Goal: Information Seeking & Learning: Learn about a topic

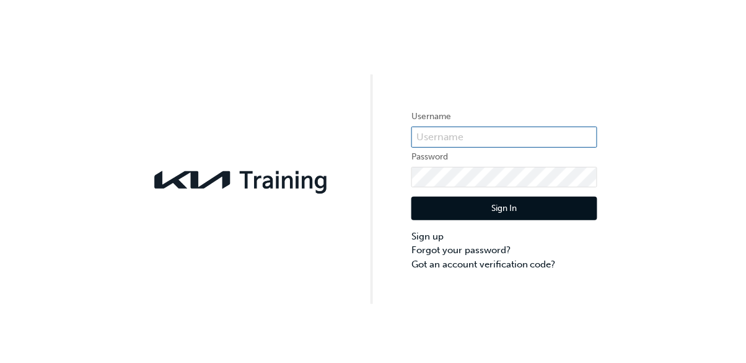
click at [571, 133] on input "text" at bounding box center [505, 136] width 186 height 21
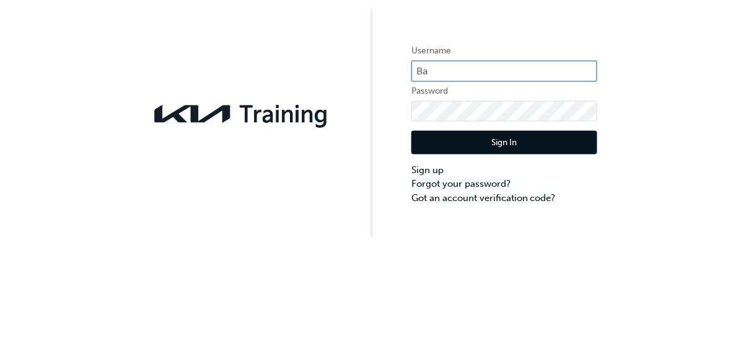
type input "B"
type input "Kau84001K6"
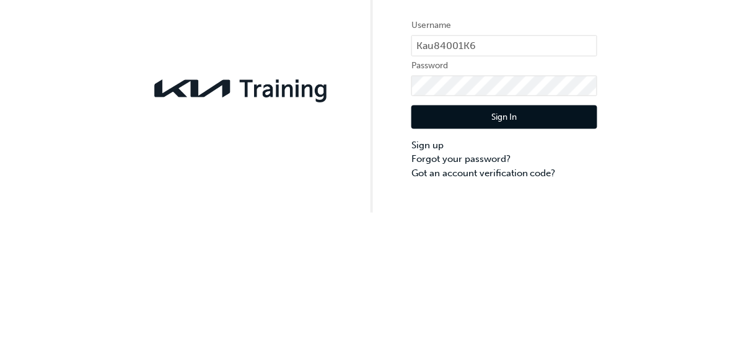
click at [563, 215] on button "Sign In" at bounding box center [505, 209] width 186 height 24
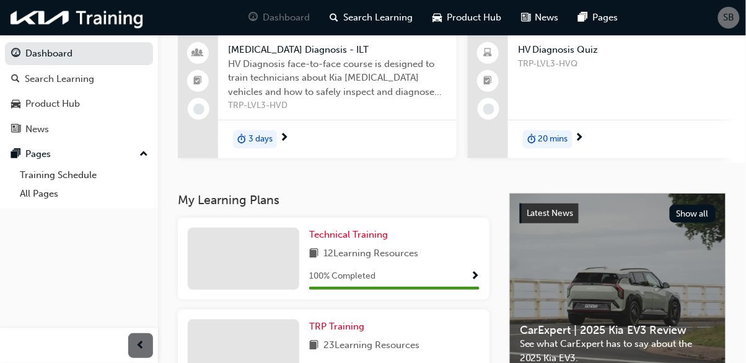
scroll to position [106, 0]
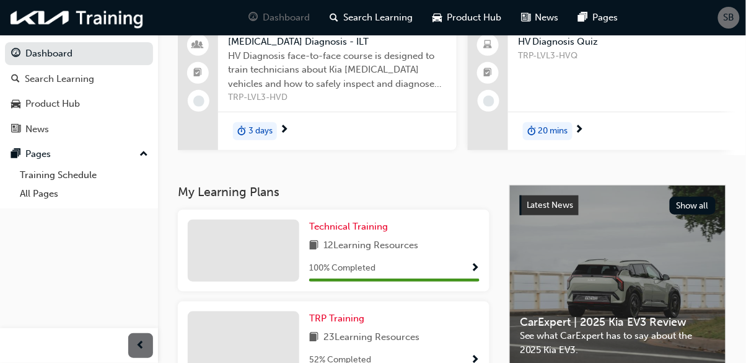
click at [379, 342] on span "23 Learning Resources" at bounding box center [372, 337] width 96 height 15
click at [356, 324] on span "TRP Training" at bounding box center [336, 317] width 55 height 11
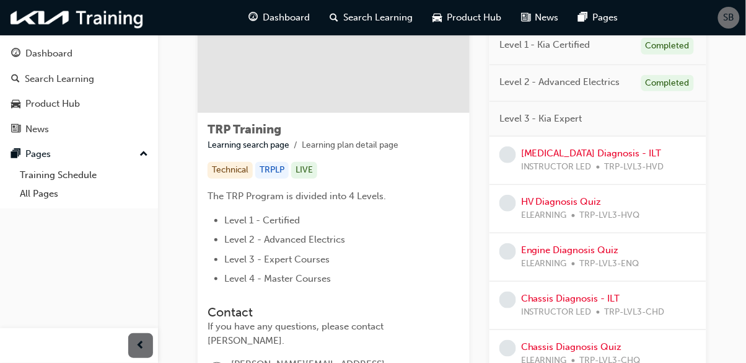
scroll to position [144, 0]
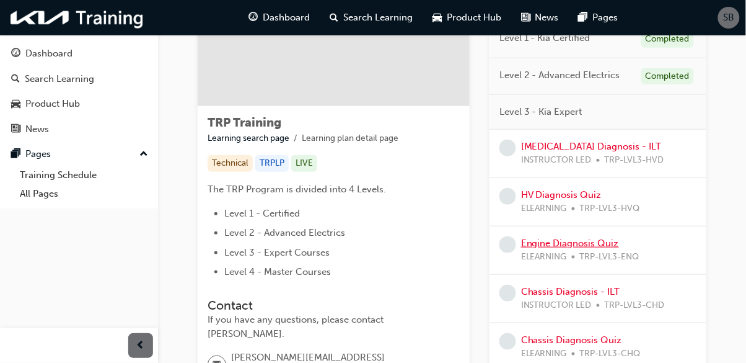
click at [594, 243] on link "Engine Diagnosis Quiz" at bounding box center [570, 242] width 98 height 11
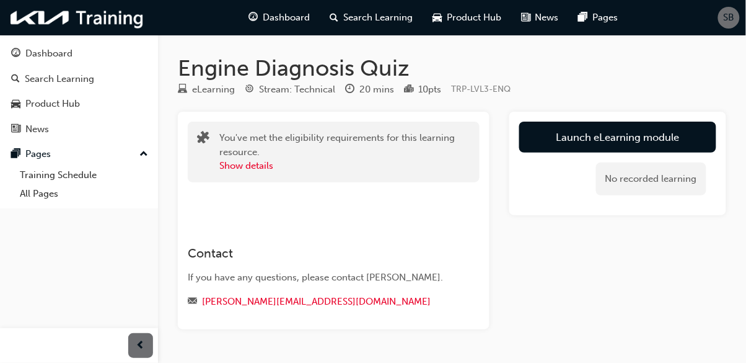
click at [632, 137] on link "Launch eLearning module" at bounding box center [618, 137] width 197 height 31
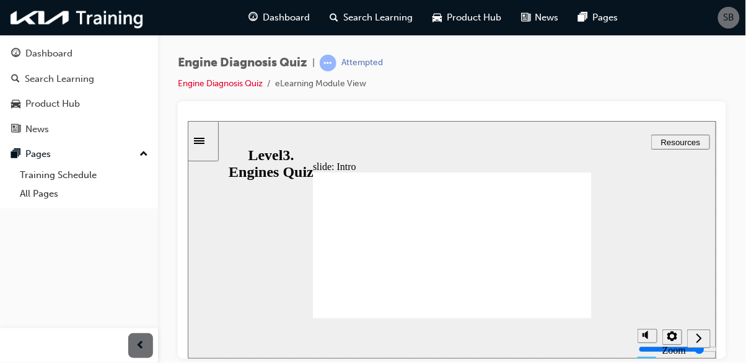
click at [580, 339] on section "Playback Speed 2 1.75" at bounding box center [451, 337] width 529 height 40
click at [704, 344] on div "Next (Ctrl+Alt+Period)" at bounding box center [699, 338] width 14 height 13
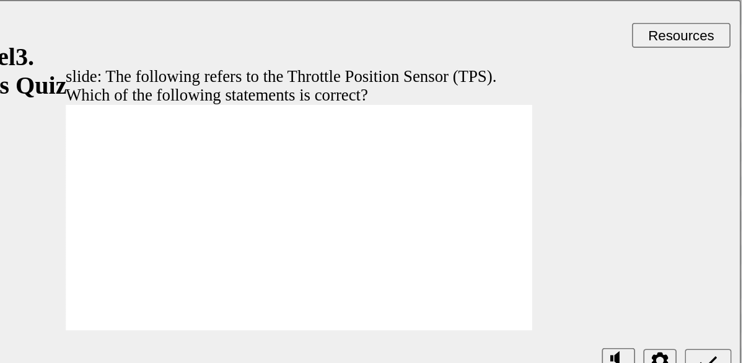
radio input "true"
click at [366, 214] on icon "Submit (Ctrl+Alt+S)" at bounding box center [366, 216] width 11 height 11
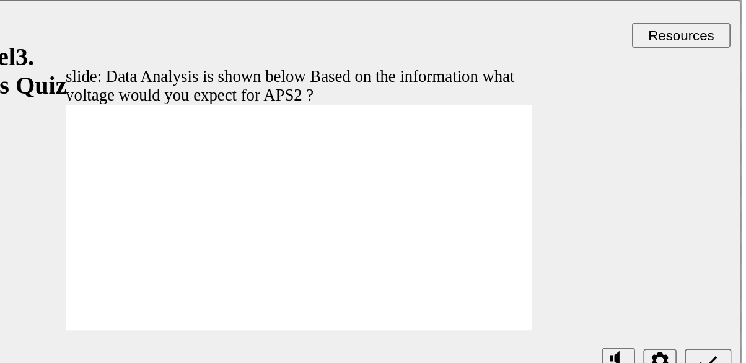
radio input "true"
click at [366, 218] on icon "Submit (Ctrl+Alt+S)" at bounding box center [366, 217] width 11 height 8
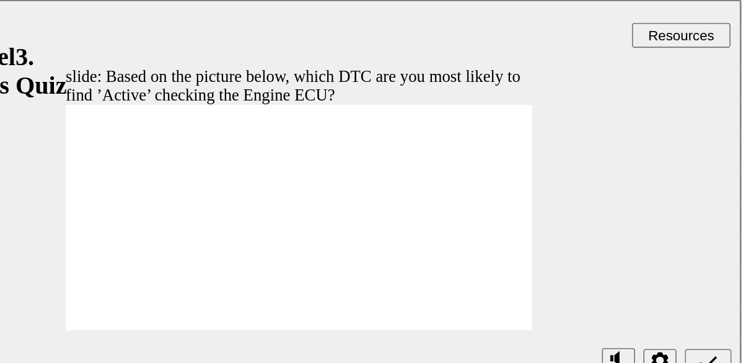
radio input "true"
click at [367, 217] on icon "Submit (Ctrl+Alt+S)" at bounding box center [366, 216] width 11 height 11
radio input "true"
click at [368, 212] on icon "Submit (Ctrl+Alt+S)" at bounding box center [366, 216] width 11 height 11
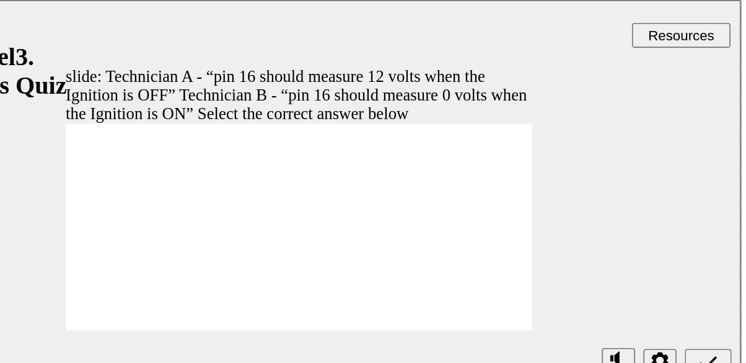
radio input "true"
click at [368, 213] on icon "Submit (Ctrl+Alt+S)" at bounding box center [366, 216] width 11 height 11
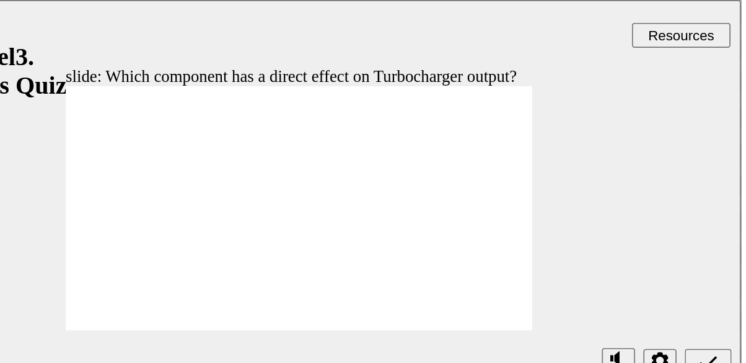
radio input "true"
click at [363, 216] on icon "Submit (Ctrl+Alt+S)" at bounding box center [366, 216] width 11 height 11
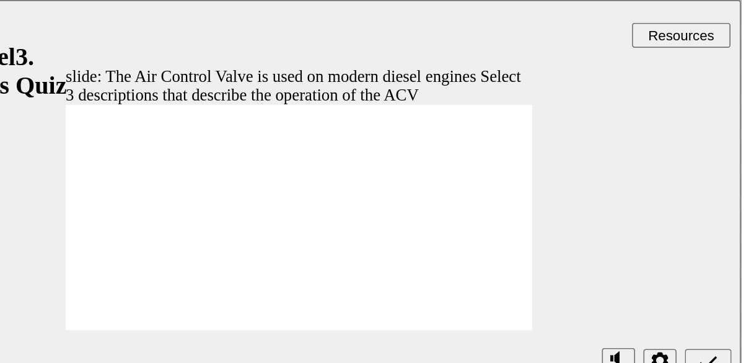
checkbox input "false"
checkbox input "true"
click at [368, 218] on icon "Submit (Ctrl+Alt+S)" at bounding box center [366, 216] width 11 height 11
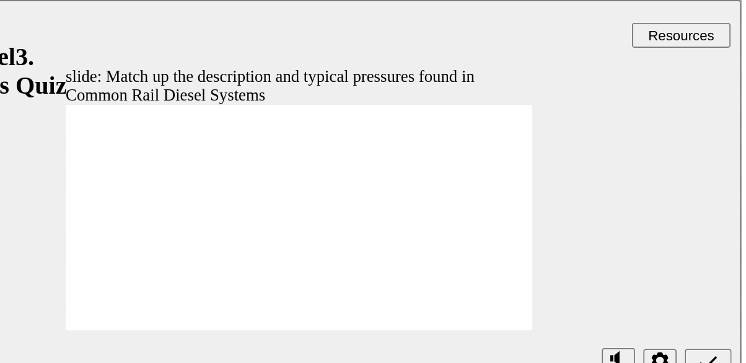
click at [367, 221] on icon "Submit (Ctrl+Alt+S)" at bounding box center [366, 216] width 11 height 11
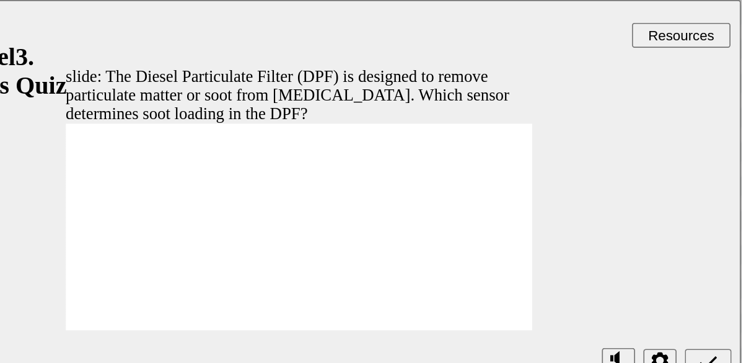
radio input "true"
click at [370, 214] on icon "Submit (Ctrl+Alt+S)" at bounding box center [366, 217] width 11 height 8
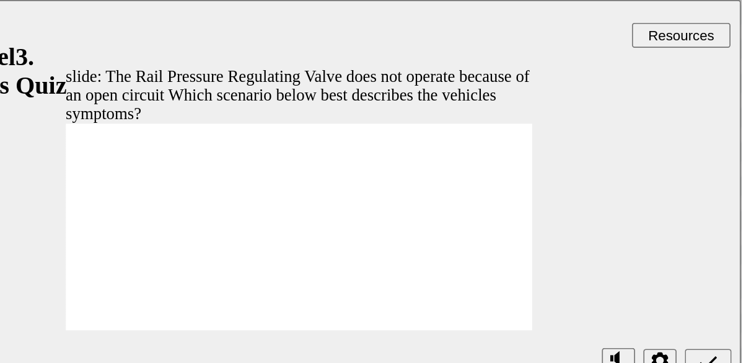
radio input "true"
click at [365, 216] on icon "Submit (Ctrl+Alt+S)" at bounding box center [366, 216] width 11 height 11
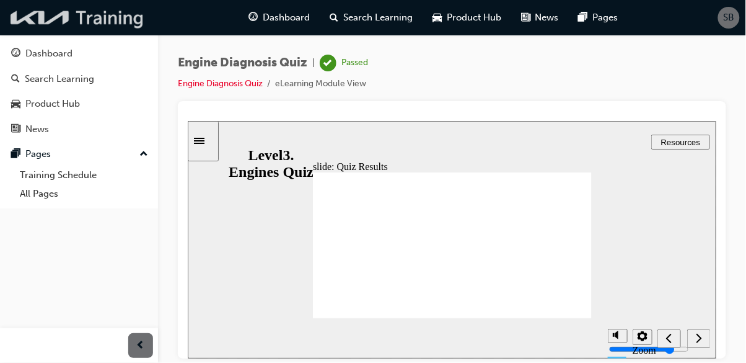
click at [45, 11] on img at bounding box center [77, 17] width 143 height 25
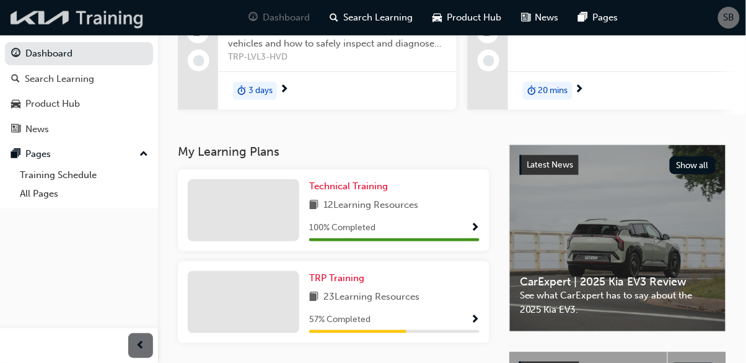
scroll to position [149, 0]
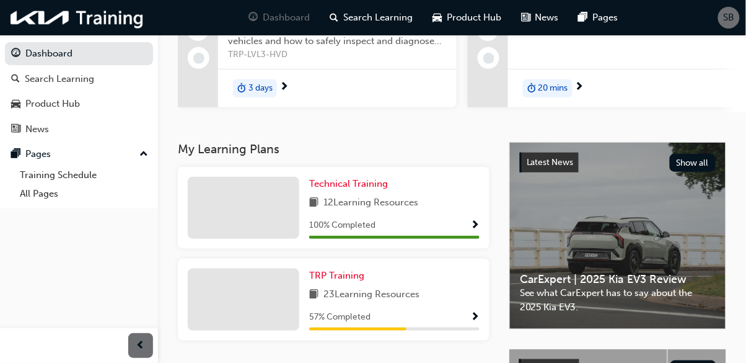
click at [449, 303] on div "23 Learning Resources" at bounding box center [394, 294] width 170 height 15
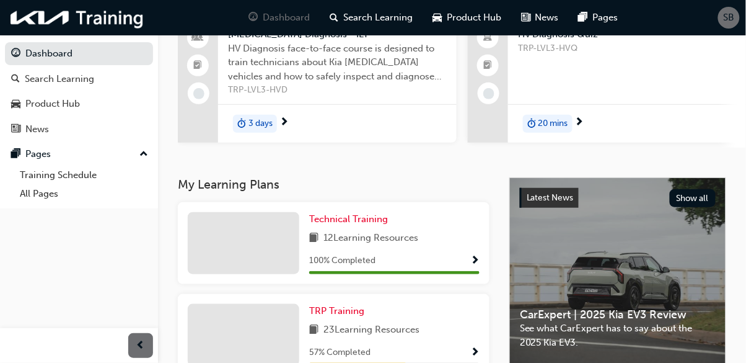
scroll to position [112, 0]
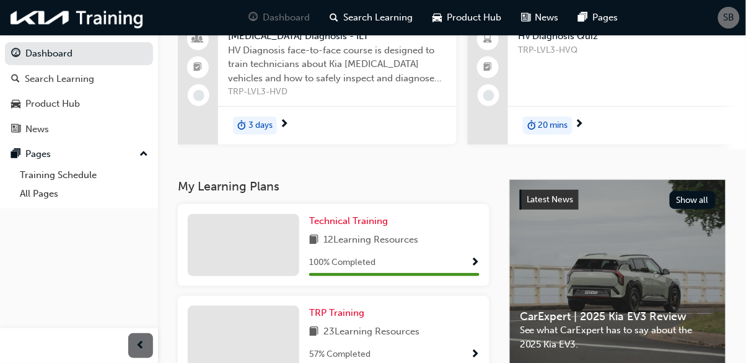
click at [379, 305] on div "TRP Training 23 Learning Resources 57 % Completed" at bounding box center [334, 337] width 312 height 82
click at [366, 316] on link "TRP Training" at bounding box center [339, 313] width 60 height 14
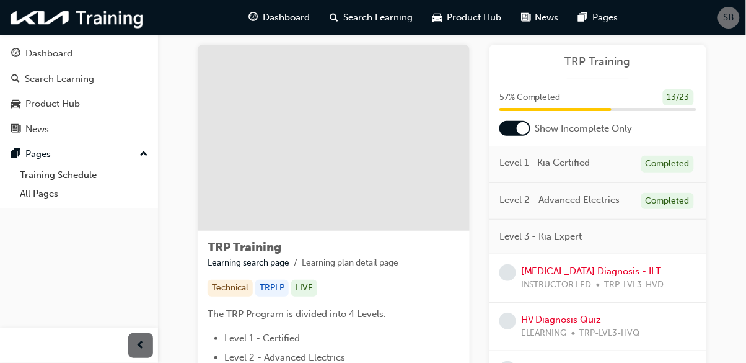
scroll to position [20, 0]
click at [617, 172] on div "Level 1 - Kia Certified Completed" at bounding box center [598, 163] width 217 height 37
click at [620, 164] on div "Level 1 - Kia Certified Completed" at bounding box center [598, 163] width 217 height 37
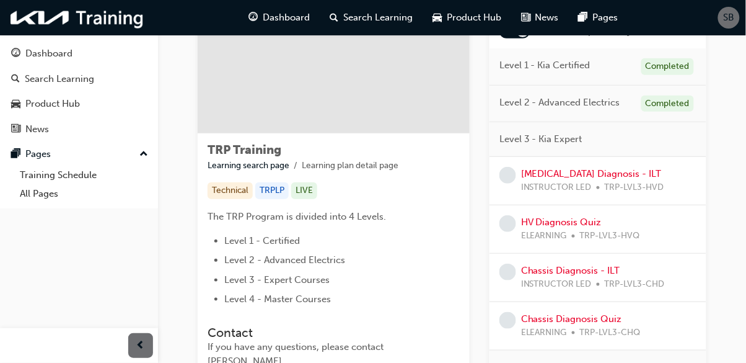
scroll to position [0, 0]
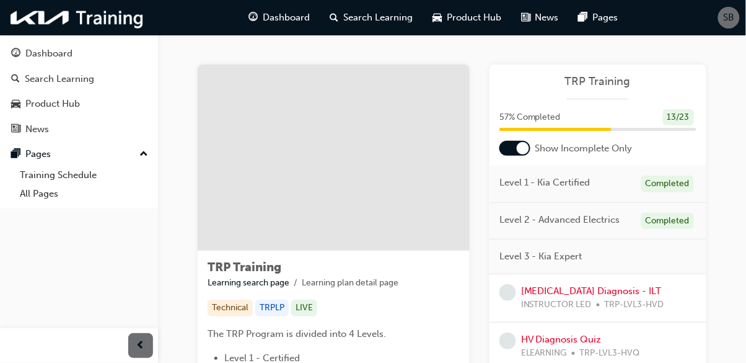
click at [617, 183] on div "Level 1 - Kia Certified Completed" at bounding box center [598, 184] width 217 height 37
click at [572, 177] on span "Level 1 - Kia Certified" at bounding box center [545, 182] width 91 height 14
click at [574, 186] on span "Level 1 - Kia Certified" at bounding box center [545, 182] width 91 height 14
click at [520, 141] on div at bounding box center [515, 148] width 31 height 15
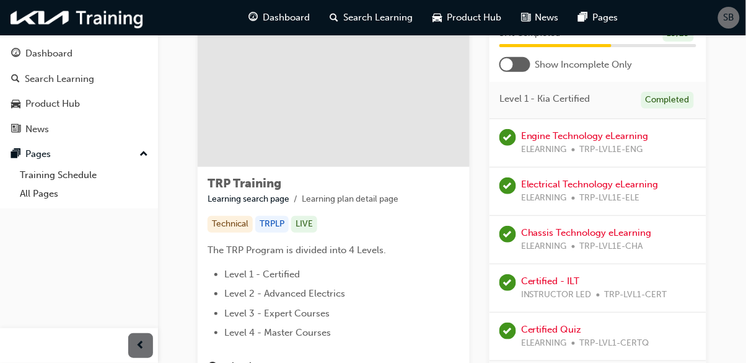
scroll to position [82, 0]
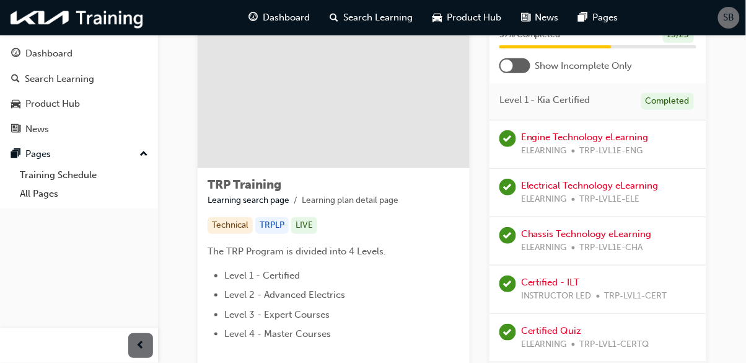
click at [671, 107] on div "Completed" at bounding box center [668, 101] width 53 height 17
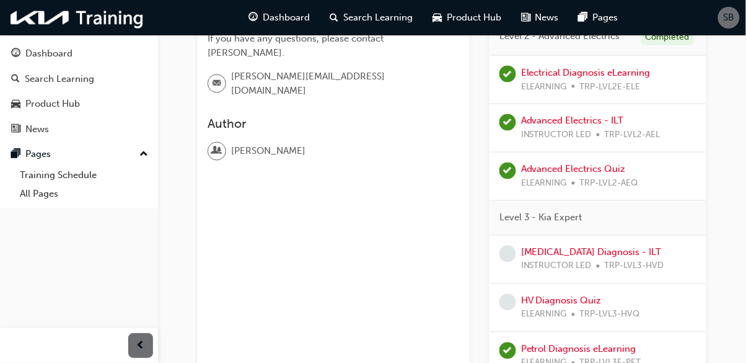
scroll to position [0, 0]
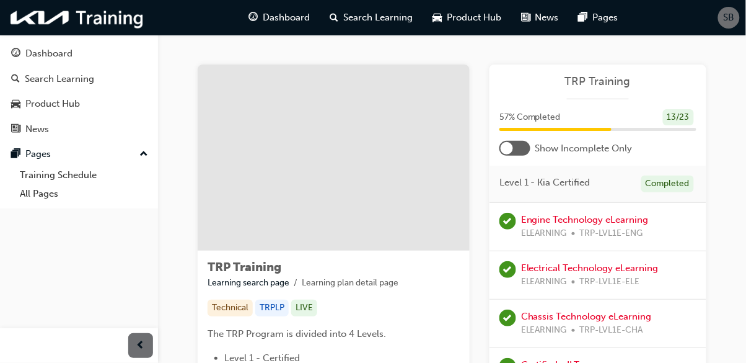
click at [526, 141] on div at bounding box center [515, 148] width 31 height 15
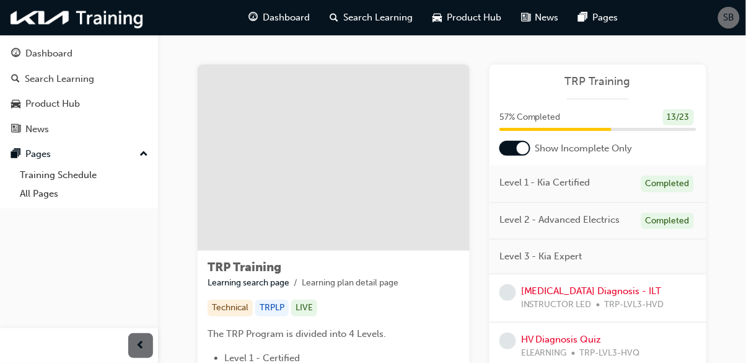
click at [39, 46] on div "Dashboard" at bounding box center [79, 53] width 136 height 15
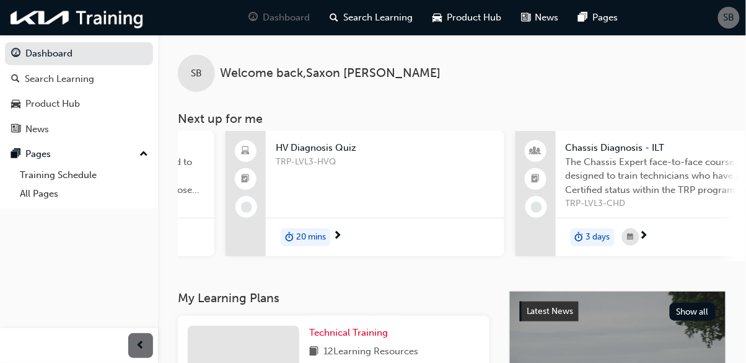
scroll to position [0, 242]
click at [604, 194] on span "The Chassis Expert face-to-face course is designed to train technicians who hav…" at bounding box center [675, 176] width 219 height 42
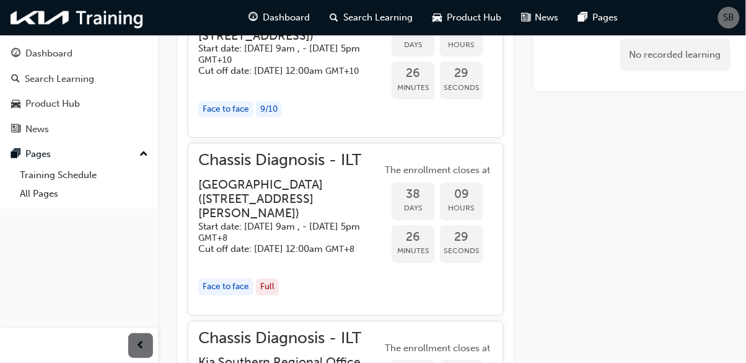
scroll to position [865, 0]
